Goal: Task Accomplishment & Management: Use online tool/utility

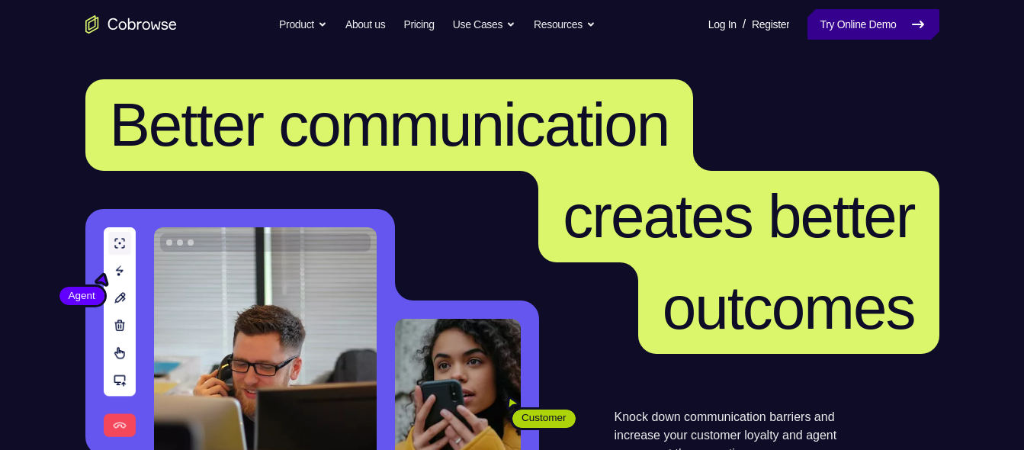
click at [870, 23] on link "Try Online Demo" at bounding box center [872, 24] width 131 height 30
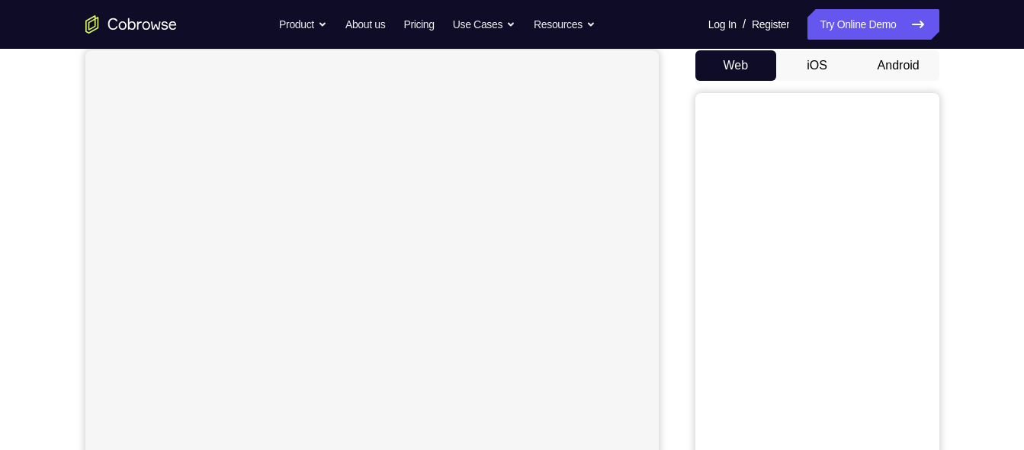
scroll to position [149, 0]
click at [889, 63] on button "Android" at bounding box center [899, 65] width 82 height 30
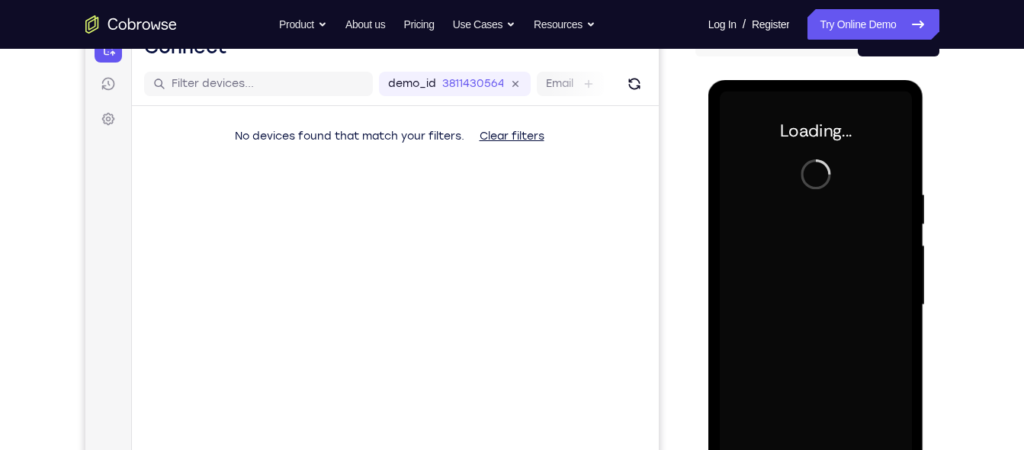
scroll to position [258, 0]
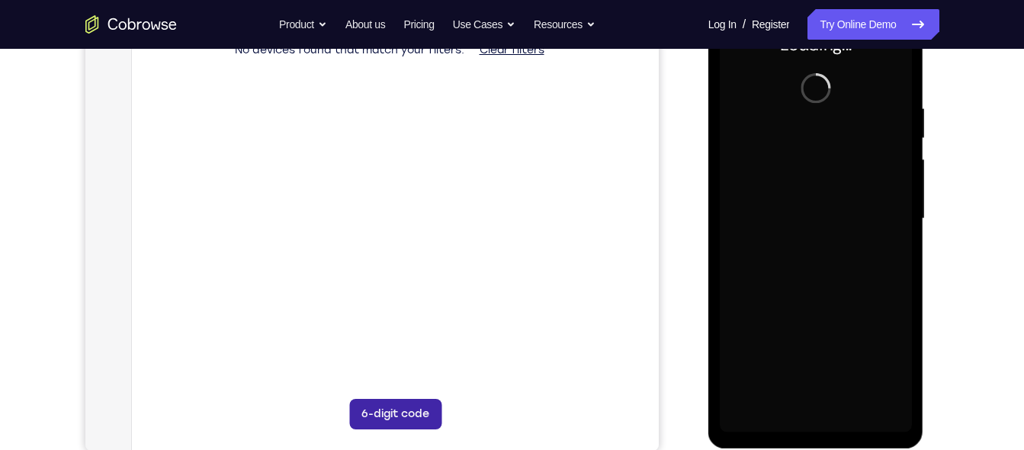
click at [386, 411] on button "6-digit code" at bounding box center [394, 414] width 92 height 30
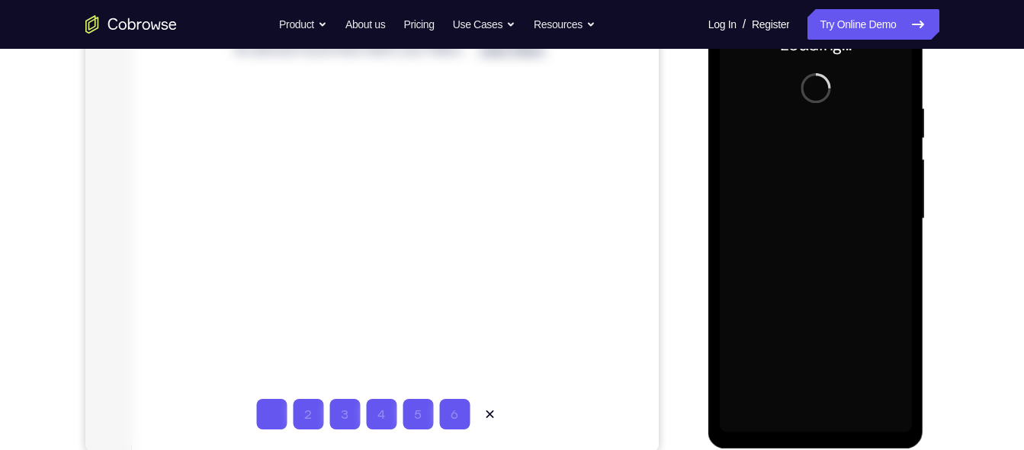
type input "1"
type input "2"
type input "4"
type input "5"
type input "6"
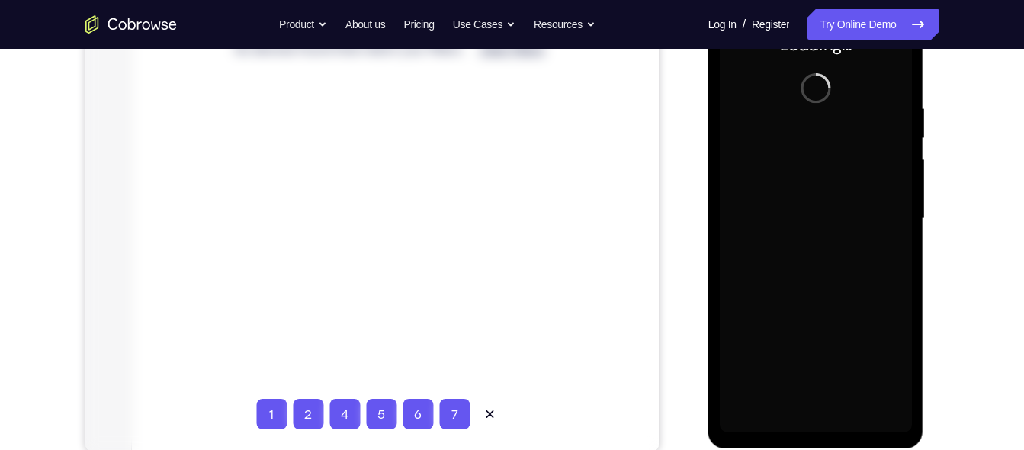
type input "6"
click at [487, 410] on icon at bounding box center [488, 413] width 15 height 15
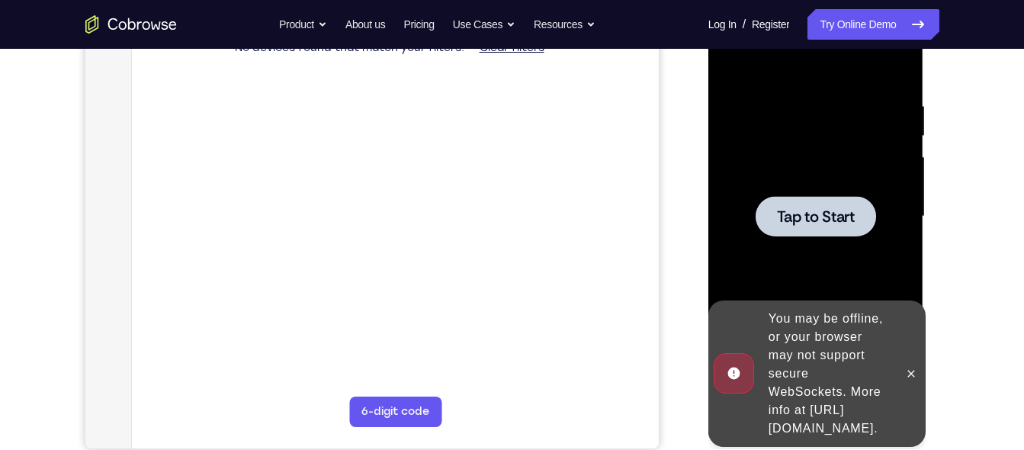
scroll to position [260, 0]
click at [914, 373] on button at bounding box center [911, 374] width 24 height 24
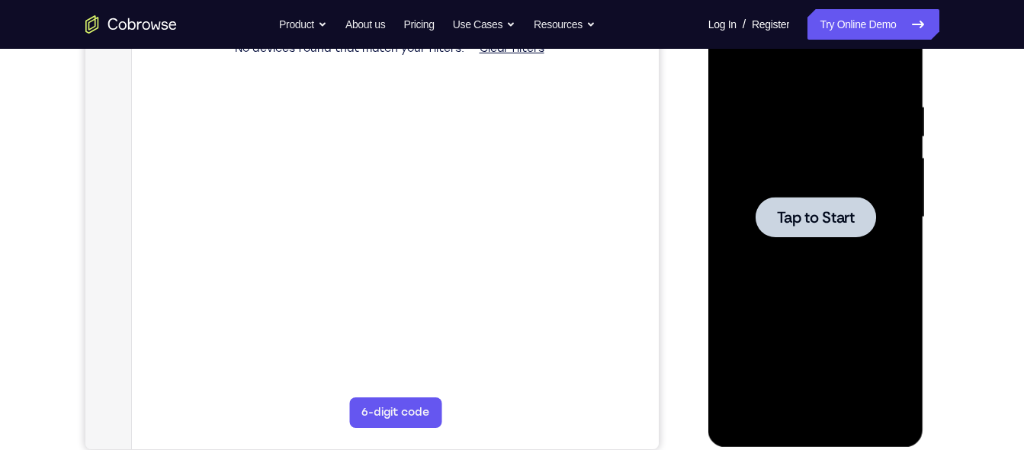
click at [813, 281] on div at bounding box center [816, 217] width 192 height 427
click at [800, 210] on span "Tap to Start" at bounding box center [816, 217] width 78 height 15
click at [767, 134] on div at bounding box center [816, 217] width 192 height 427
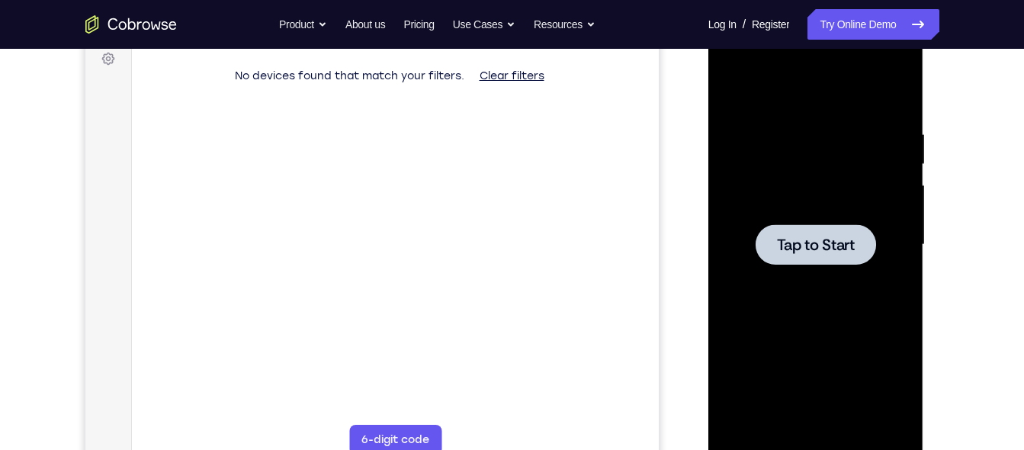
click at [785, 207] on div at bounding box center [816, 244] width 192 height 427
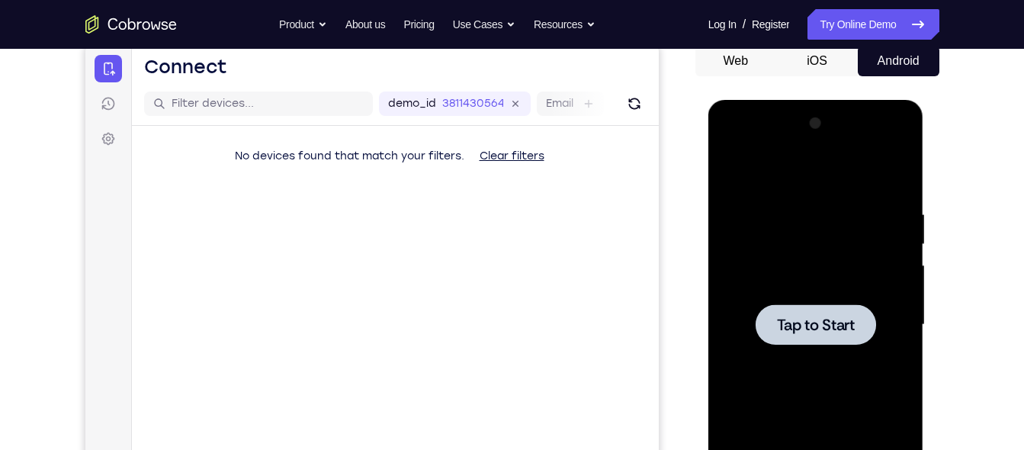
scroll to position [152, 0]
click at [785, 207] on div at bounding box center [816, 325] width 192 height 427
click at [738, 72] on button "Web" at bounding box center [736, 62] width 82 height 30
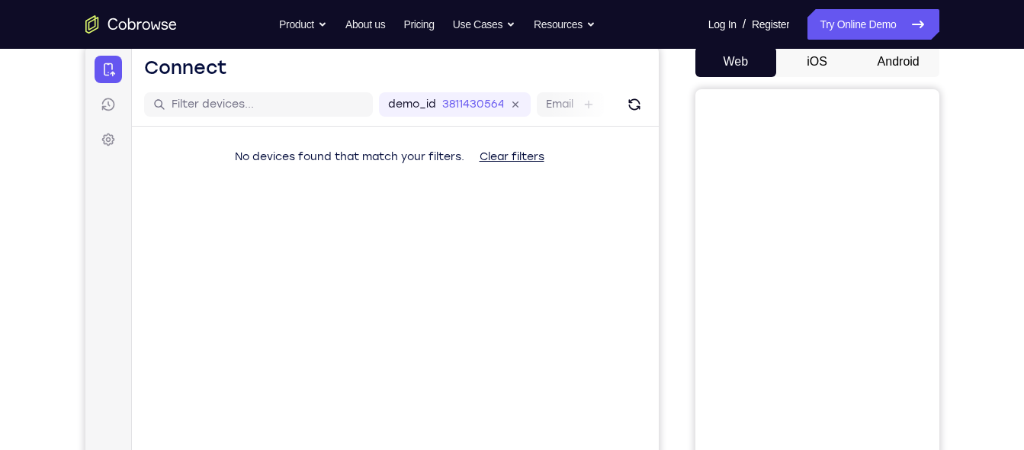
click at [891, 70] on button "Android" at bounding box center [899, 62] width 82 height 30
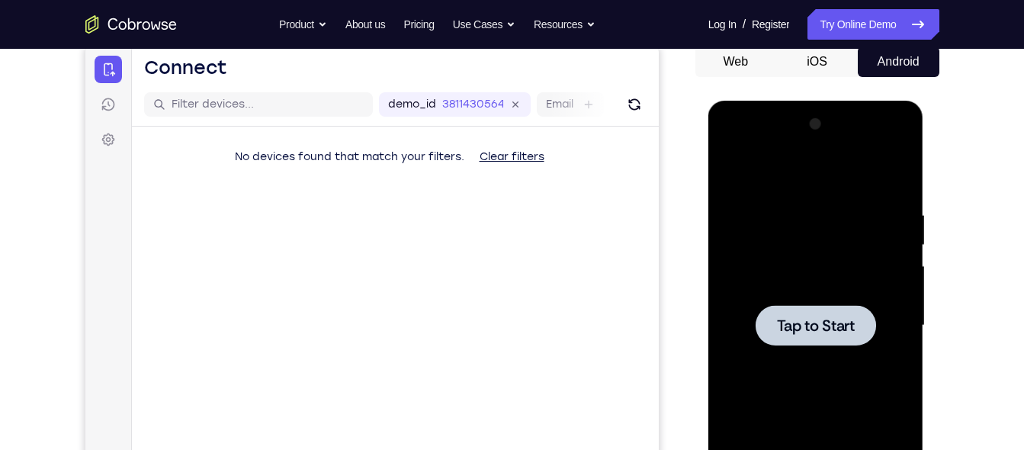
drag, startPoint x: 815, startPoint y: 259, endPoint x: 841, endPoint y: 315, distance: 61.4
click at [841, 318] on span "Tap to Start" at bounding box center [816, 325] width 78 height 15
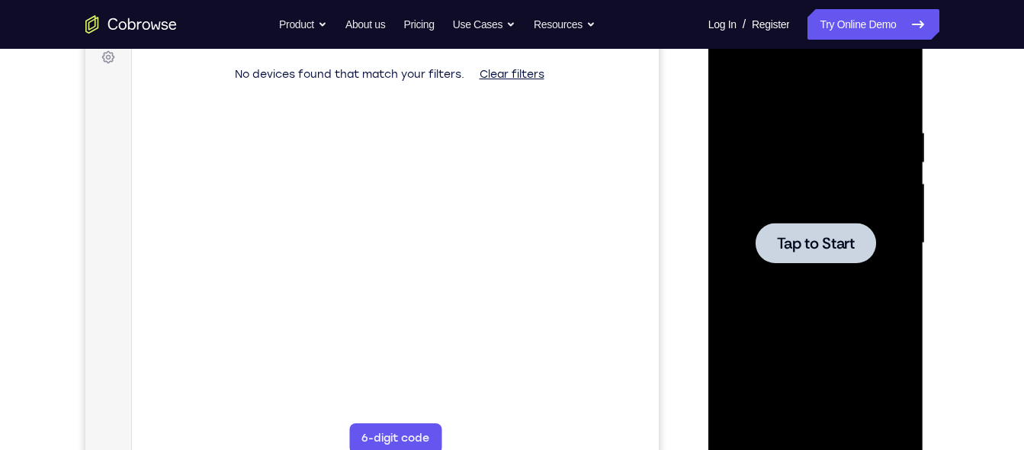
scroll to position [235, 0]
click at [817, 281] on div at bounding box center [816, 242] width 192 height 427
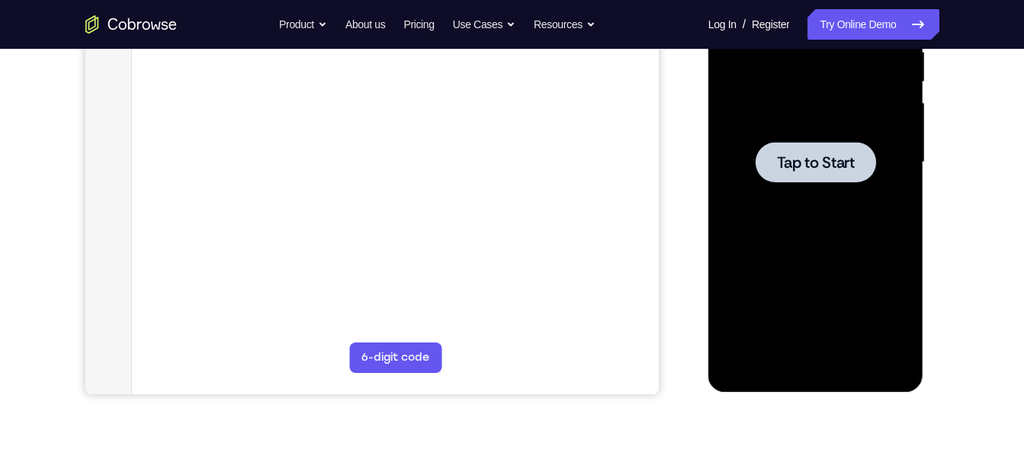
scroll to position [0, 0]
